Goal: Task Accomplishment & Management: Manage account settings

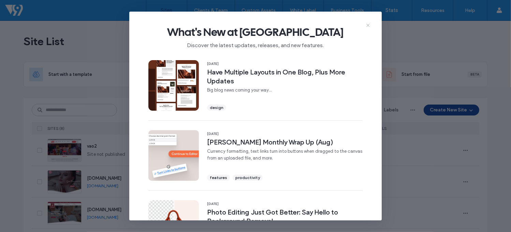
click at [369, 23] on icon at bounding box center [368, 25] width 5 height 5
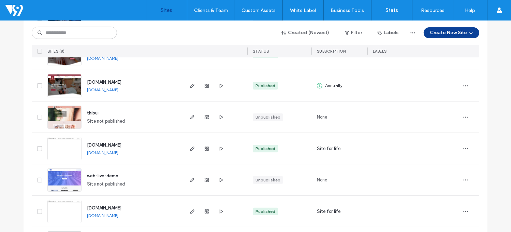
scroll to position [162, 0]
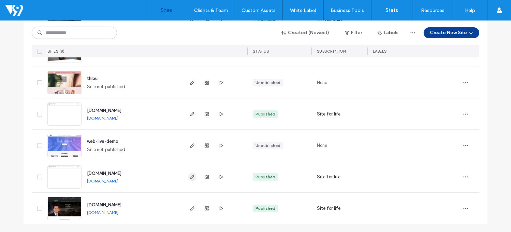
click at [190, 178] on use "button" at bounding box center [192, 177] width 4 height 4
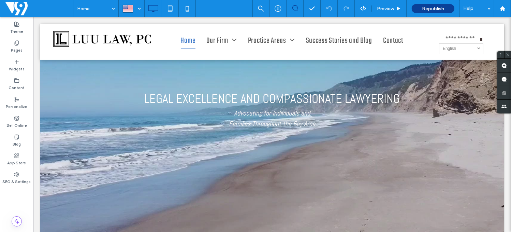
scroll to position [171, 0]
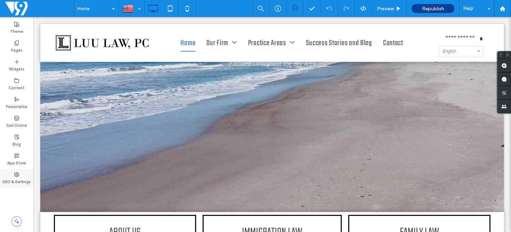
click at [18, 178] on label "SEO & Settings" at bounding box center [17, 181] width 28 height 8
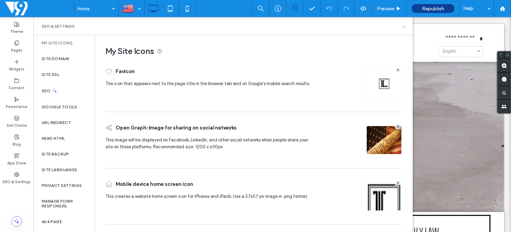
click at [405, 25] on use at bounding box center [403, 26] width 3 height 3
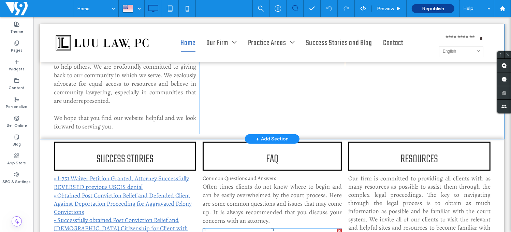
scroll to position [375, 0]
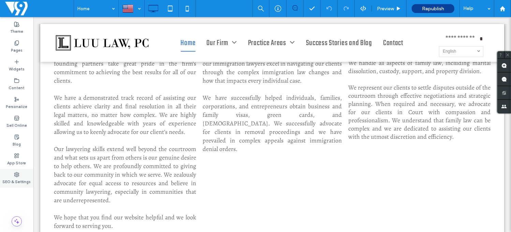
click at [13, 177] on label "SEO & Settings" at bounding box center [17, 181] width 28 height 8
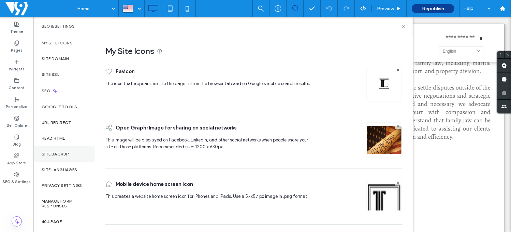
scroll to position [33, 0]
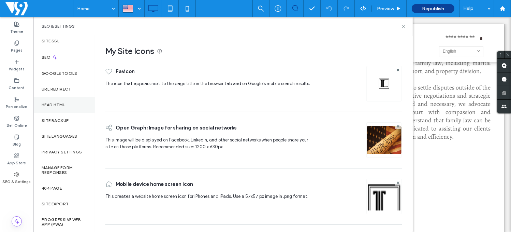
click at [61, 101] on div "Head HTML" at bounding box center [63, 105] width 61 height 16
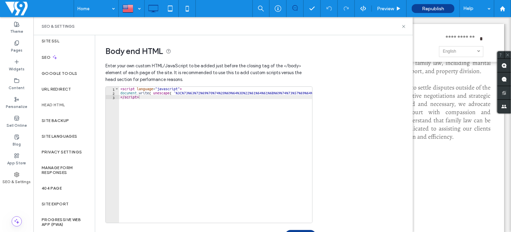
click at [182, 105] on div "< script language = "javascript" > document . write ( unescape ( '%3C%73%63%72%…" at bounding box center [441, 156] width 644 height 139
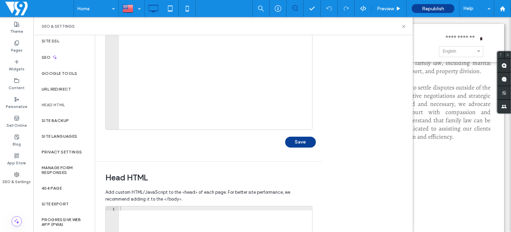
scroll to position [0, 0]
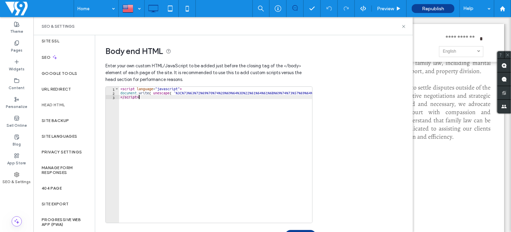
click at [182, 111] on div "< script language = "javascript" > document . write ( unescape ( '%3C%73%63%72%…" at bounding box center [441, 156] width 644 height 139
type textarea "**********"
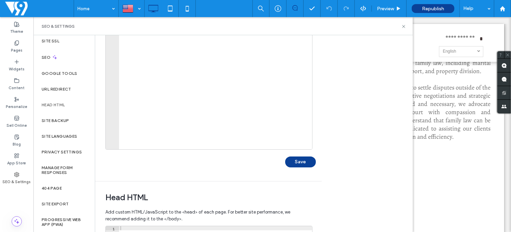
scroll to position [102, 0]
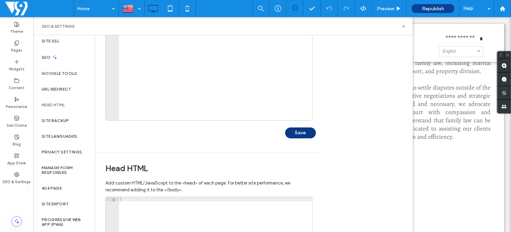
click at [295, 129] on button "Save" at bounding box center [300, 132] width 31 height 11
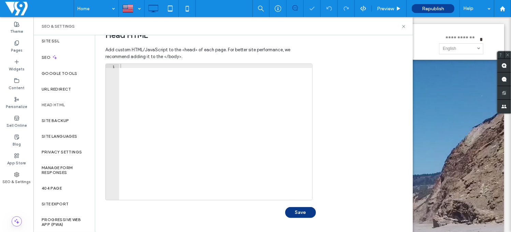
scroll to position [0, 0]
click at [303, 213] on button "Save" at bounding box center [300, 212] width 31 height 11
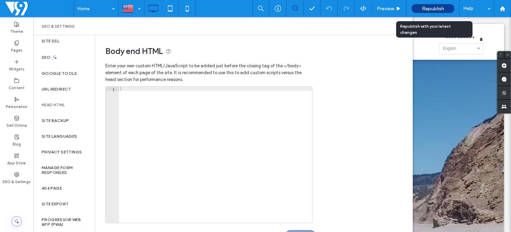
click at [435, 9] on span "Republish" at bounding box center [433, 9] width 22 height 6
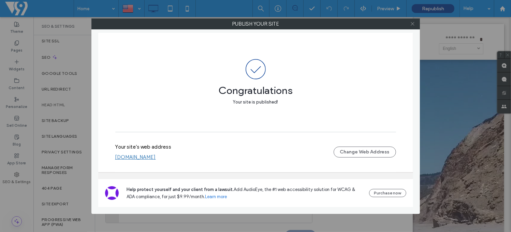
click at [411, 25] on icon at bounding box center [412, 23] width 5 height 5
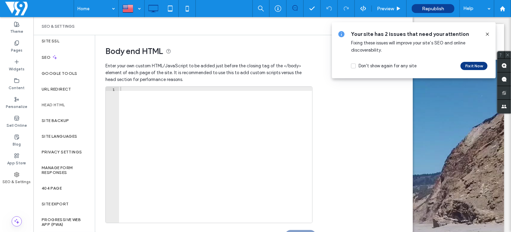
click at [476, 65] on button "Fix it Now" at bounding box center [474, 66] width 27 height 8
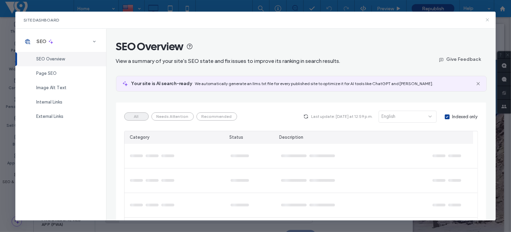
click at [488, 21] on icon at bounding box center [487, 19] width 5 height 5
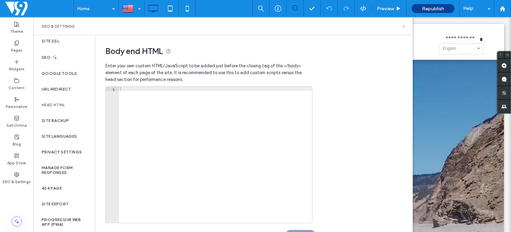
drag, startPoint x: 404, startPoint y: 25, endPoint x: 370, endPoint y: 8, distance: 37.6
click at [404, 25] on icon at bounding box center [403, 26] width 5 height 5
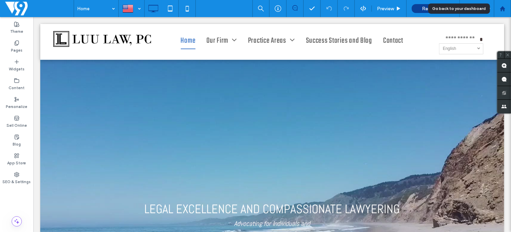
click at [504, 11] on icon at bounding box center [503, 9] width 6 height 6
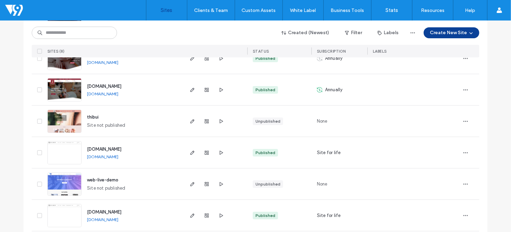
scroll to position [137, 0]
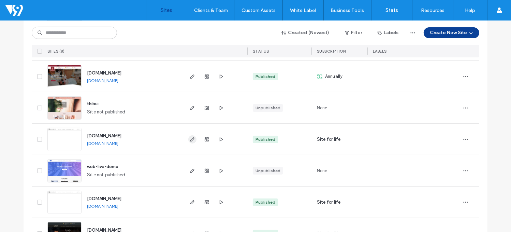
click at [190, 139] on use "button" at bounding box center [192, 139] width 4 height 4
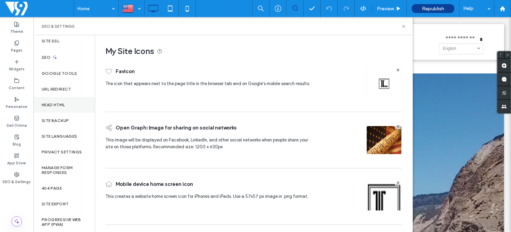
click at [54, 103] on label "Head HTML" at bounding box center [54, 104] width 24 height 5
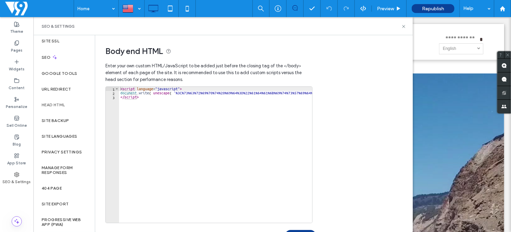
click at [150, 99] on div "< script language = "javascript" > document . write ( unescape ( '%3C%73%63%72%…" at bounding box center [441, 159] width 644 height 144
type textarea "**********"
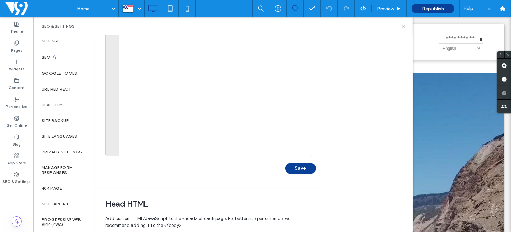
scroll to position [68, 0]
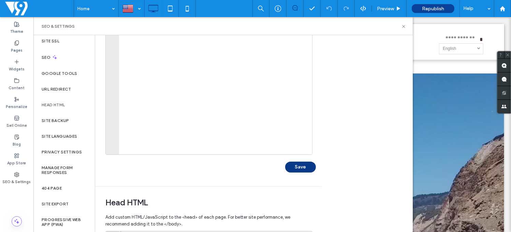
click at [306, 165] on button "Save" at bounding box center [300, 166] width 31 height 11
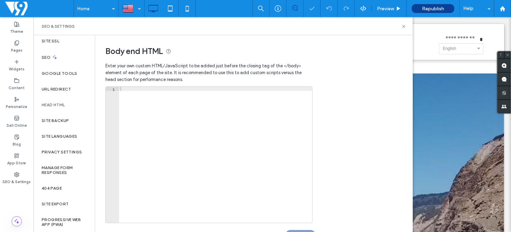
scroll to position [0, 0]
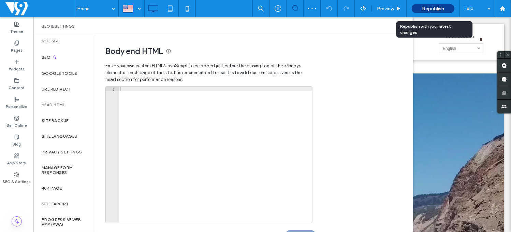
click at [430, 9] on span "Republish" at bounding box center [433, 9] width 22 height 6
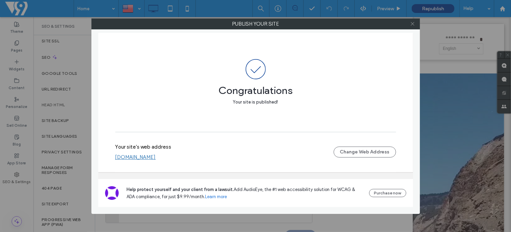
click at [412, 24] on icon at bounding box center [412, 23] width 5 height 5
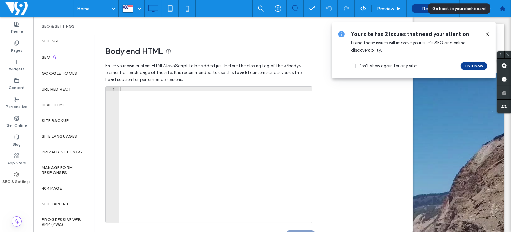
click at [501, 9] on use at bounding box center [502, 8] width 5 height 5
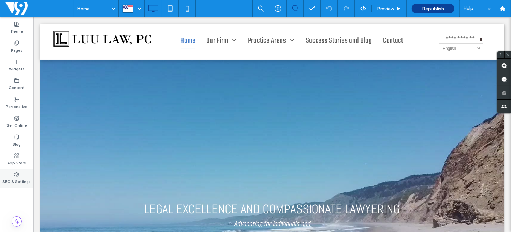
click at [21, 171] on div "SEO & Settings" at bounding box center [16, 178] width 33 height 19
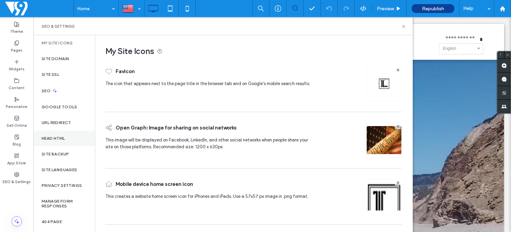
click at [65, 136] on label "Head HTML" at bounding box center [54, 138] width 24 height 5
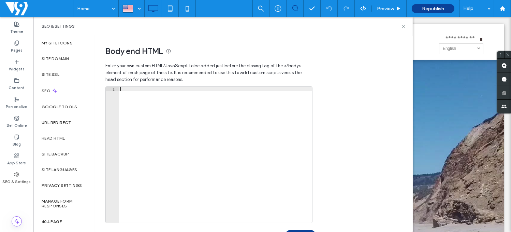
click at [147, 98] on div at bounding box center [215, 159] width 193 height 144
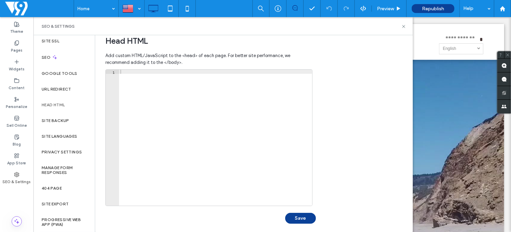
scroll to position [236, 0]
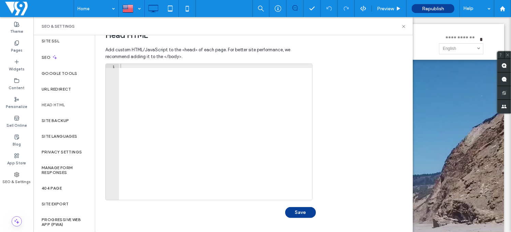
drag, startPoint x: 189, startPoint y: 106, endPoint x: 187, endPoint y: 103, distance: 3.9
click at [189, 106] on div at bounding box center [215, 136] width 193 height 144
paste textarea "**********"
type textarea "**********"
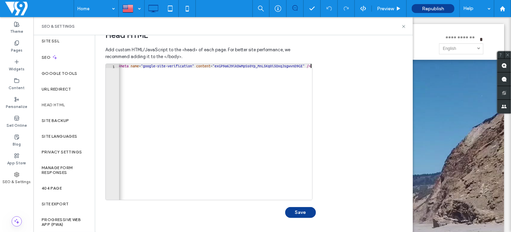
click at [301, 211] on button "Save" at bounding box center [300, 212] width 31 height 11
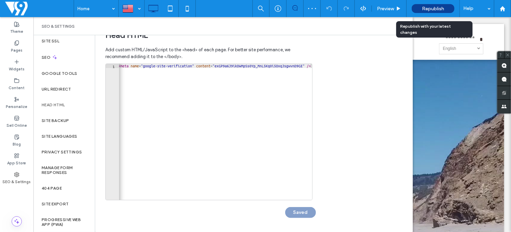
click at [432, 8] on span "Republish" at bounding box center [433, 9] width 22 height 6
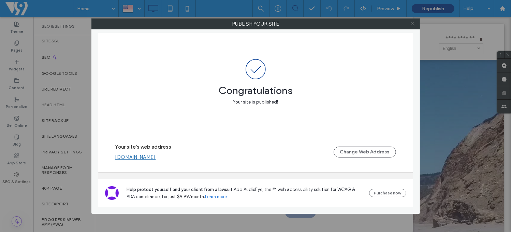
click at [414, 25] on icon at bounding box center [412, 23] width 5 height 5
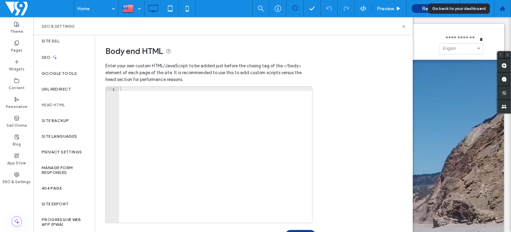
click at [501, 9] on use at bounding box center [502, 8] width 5 height 5
